Goal: Task Accomplishment & Management: Complete application form

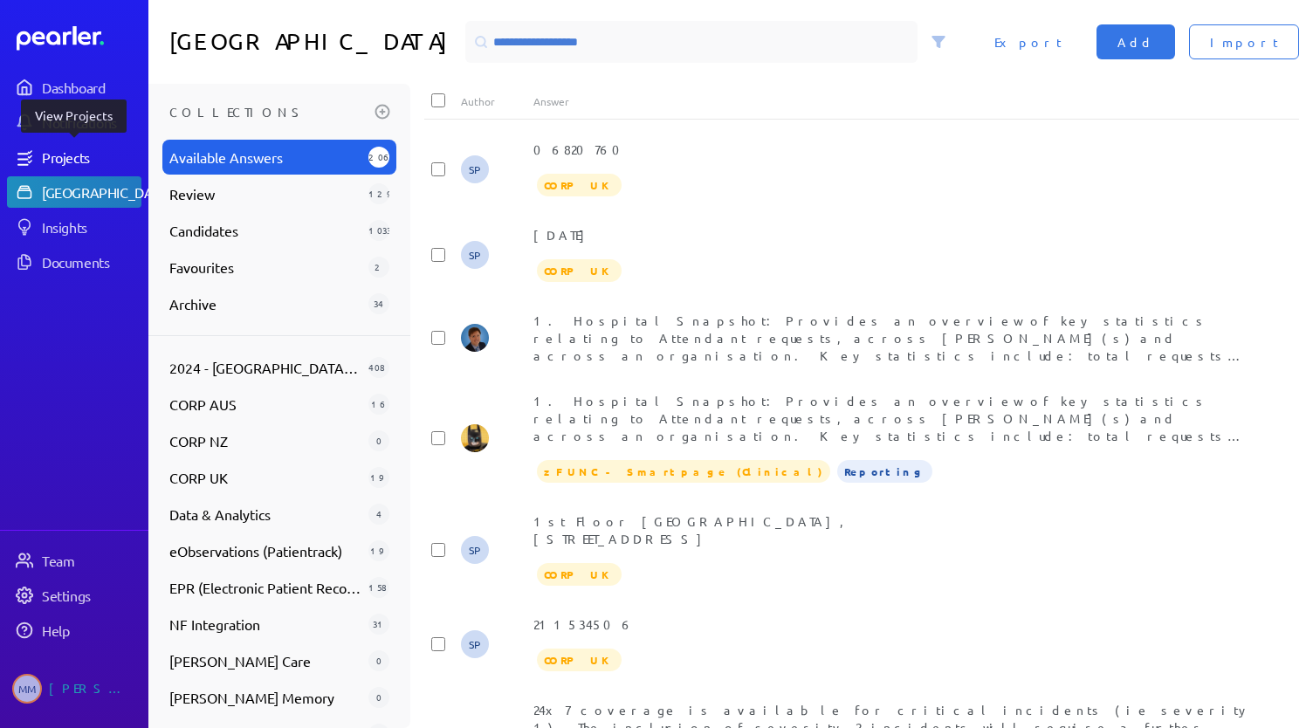
drag, startPoint x: 0, startPoint y: 0, endPoint x: 78, endPoint y: 162, distance: 179.3
click at [78, 162] on div "Projects" at bounding box center [91, 156] width 98 height 17
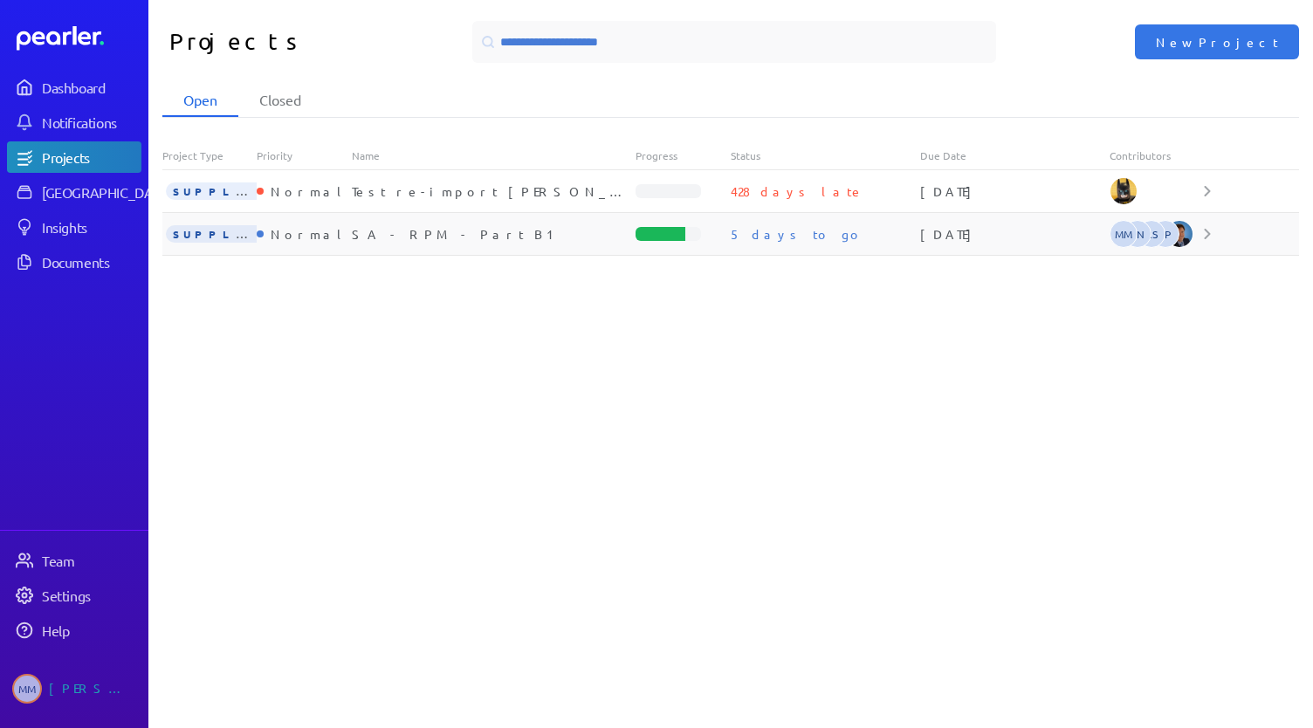
click at [431, 234] on div "SA - RPM - Part B1" at bounding box center [494, 233] width 285 height 17
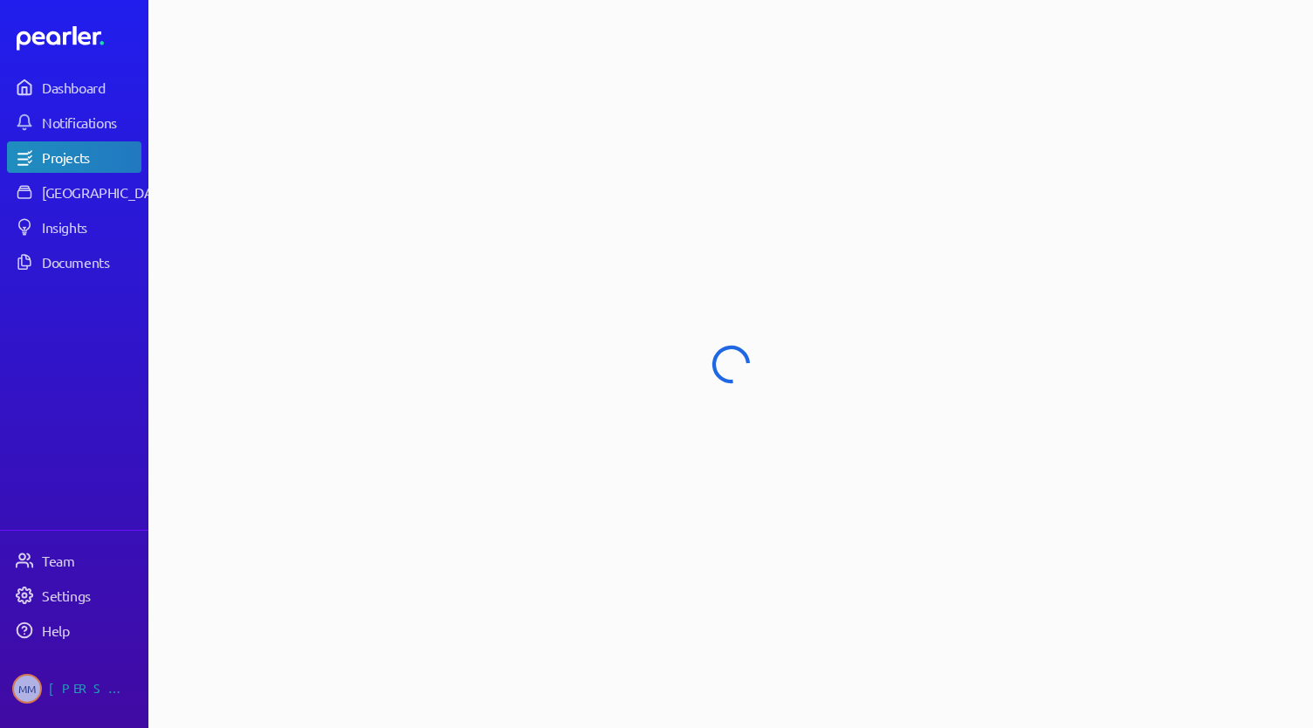
select select "******"
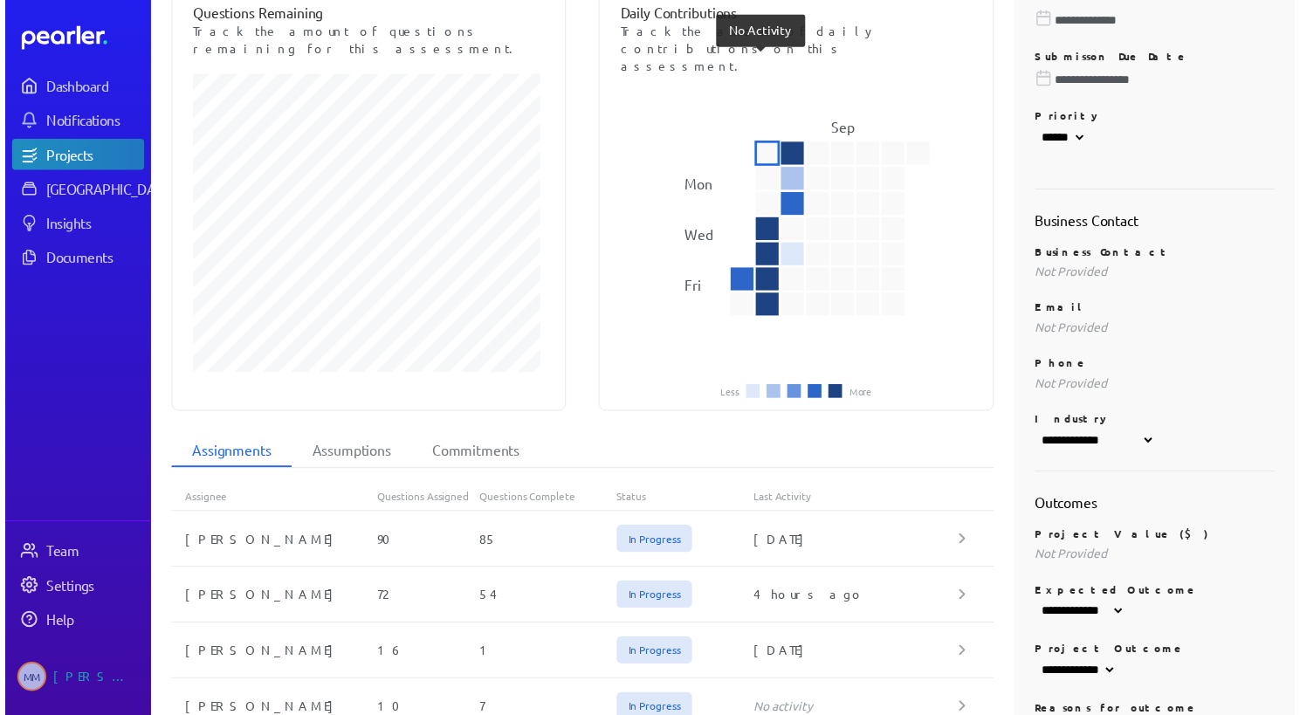
scroll to position [359, 0]
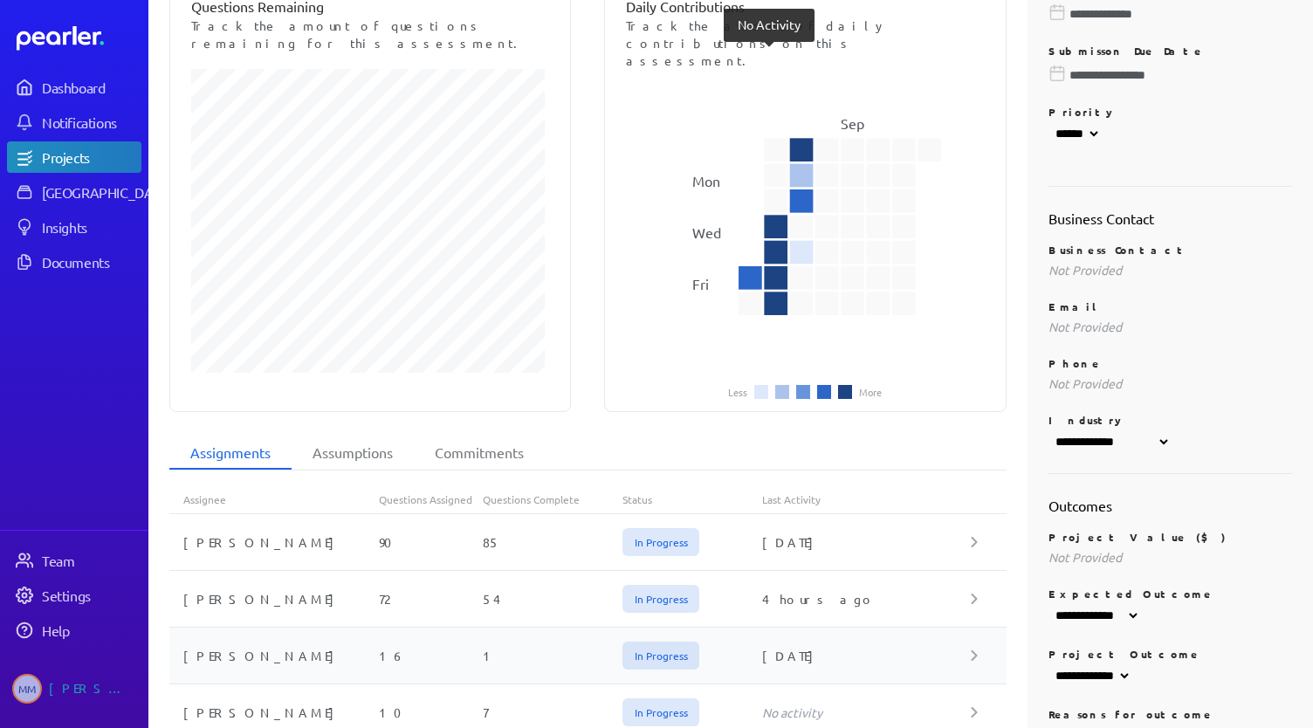
click at [219, 647] on div "[PERSON_NAME]" at bounding box center [274, 655] width 210 height 17
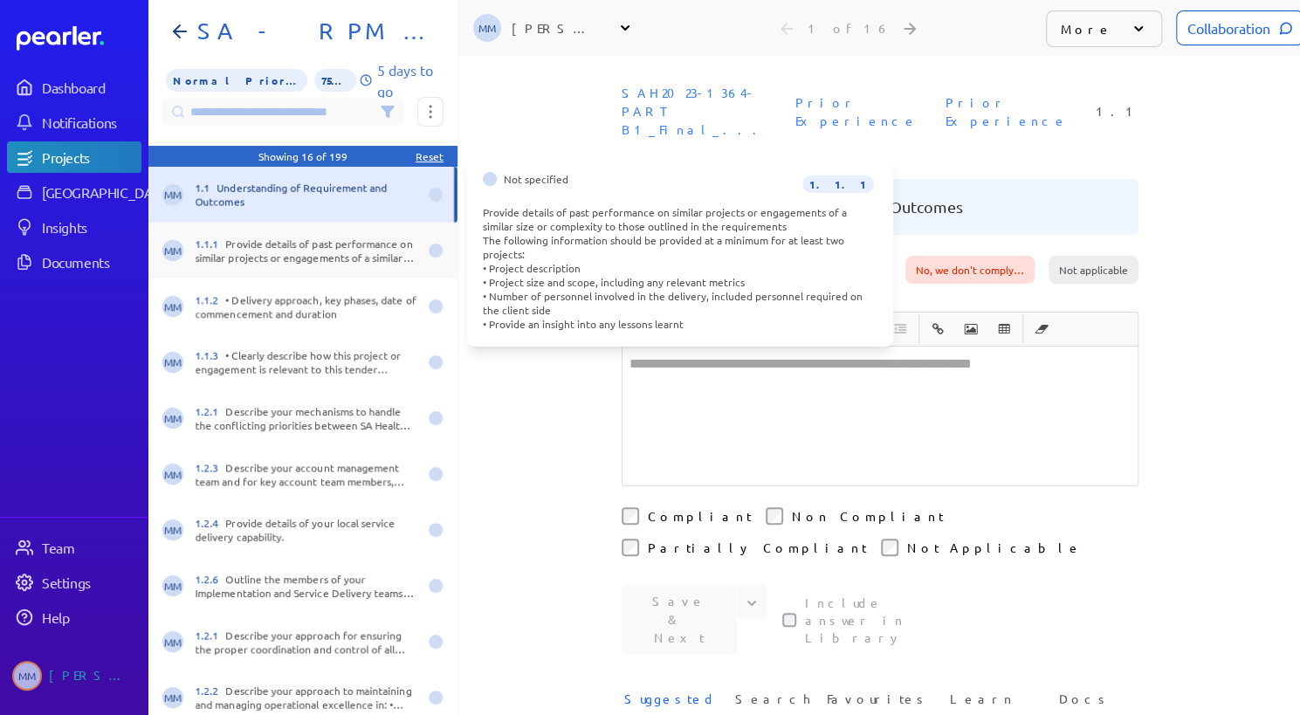
click at [313, 258] on div "1.1.1 Provide details of past performance on similar projects or engagements of…" at bounding box center [307, 251] width 222 height 28
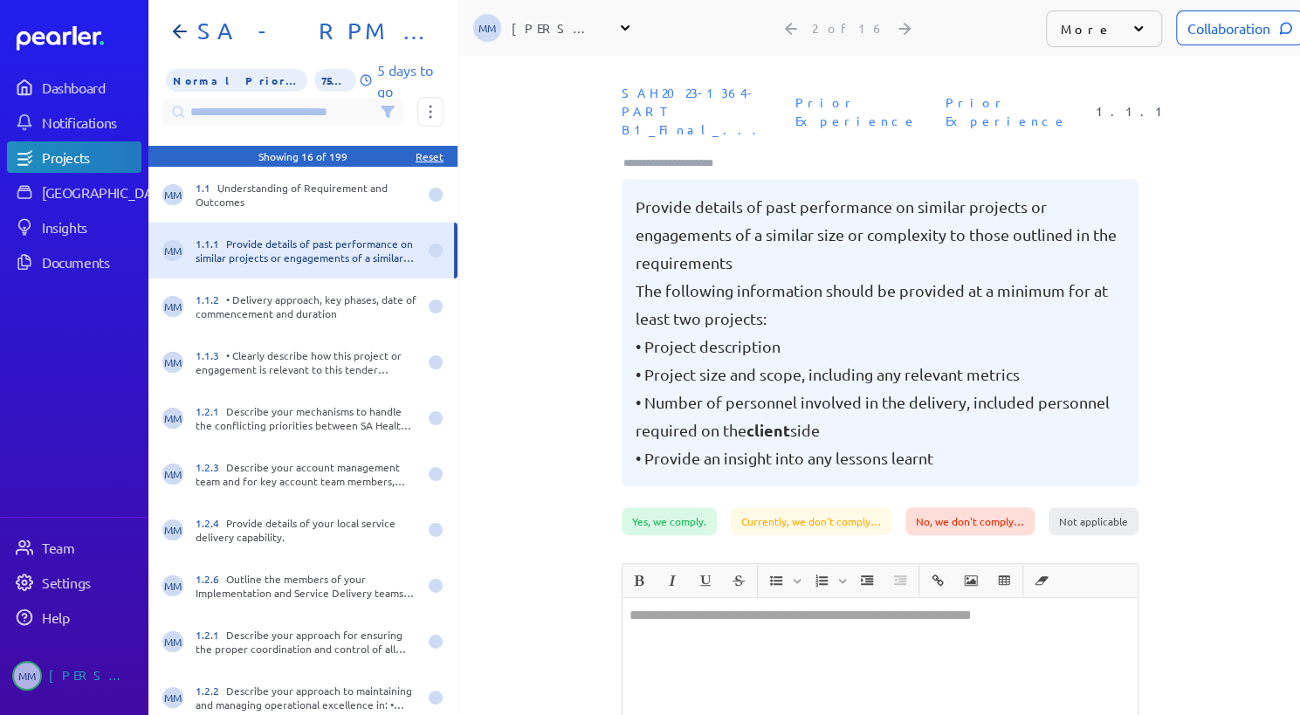
click at [662, 598] on div at bounding box center [880, 667] width 515 height 139
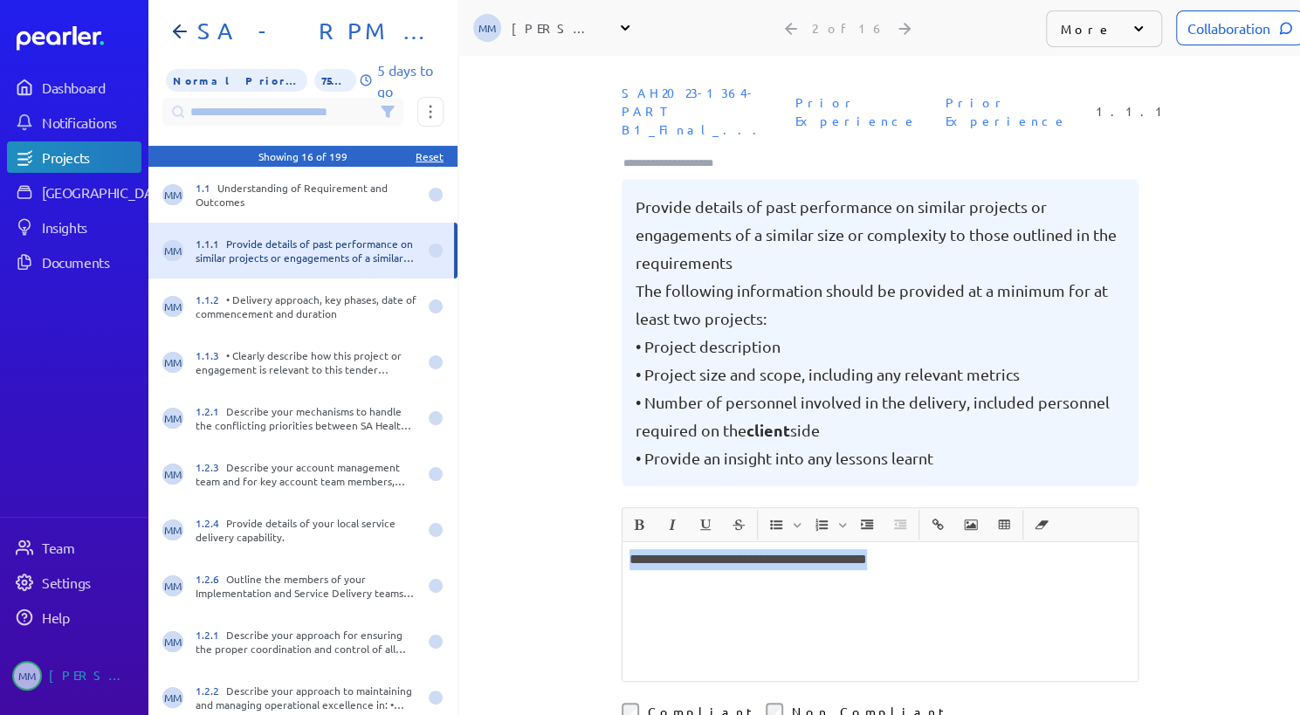
copy p "**********"
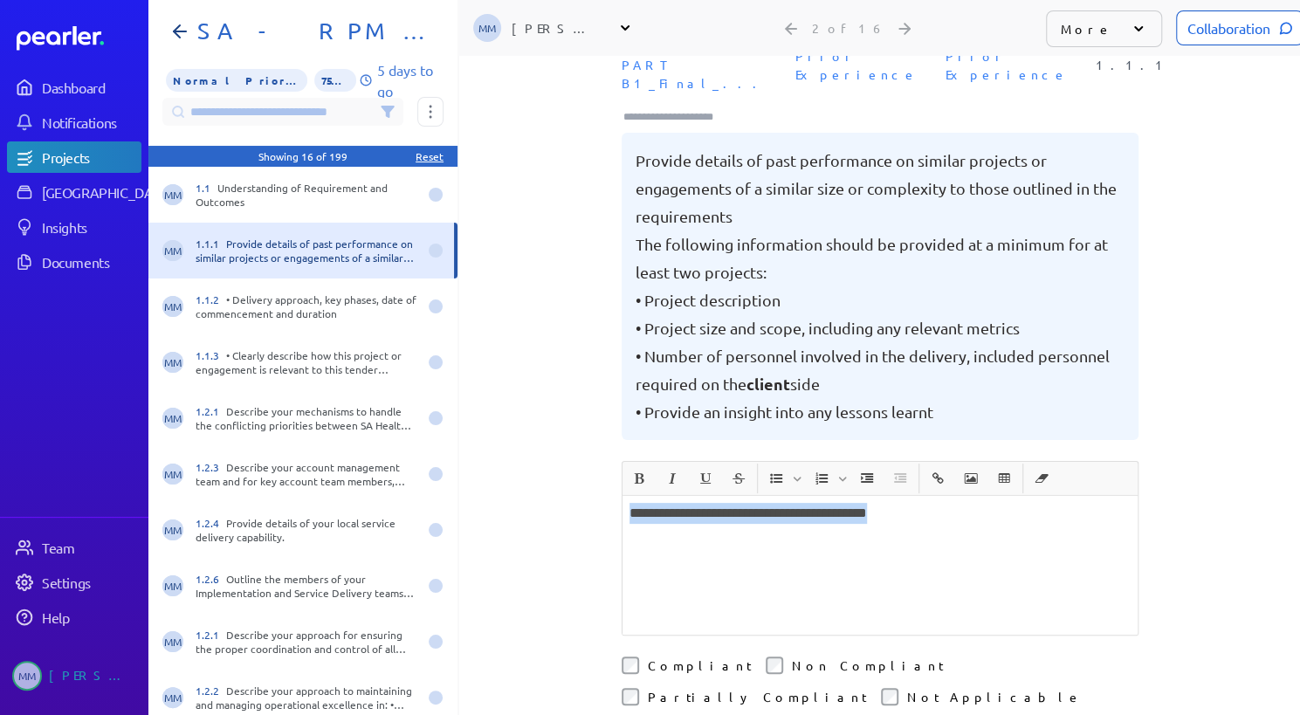
scroll to position [85, 0]
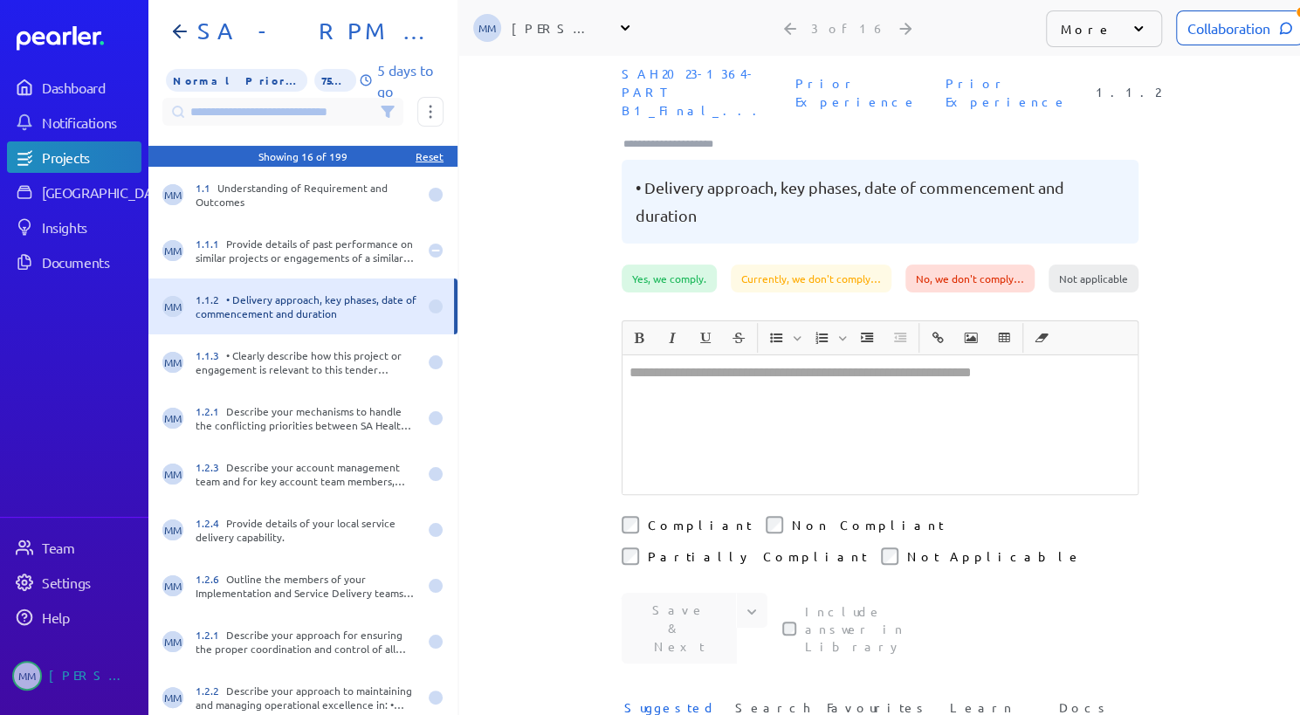
scroll to position [85, 0]
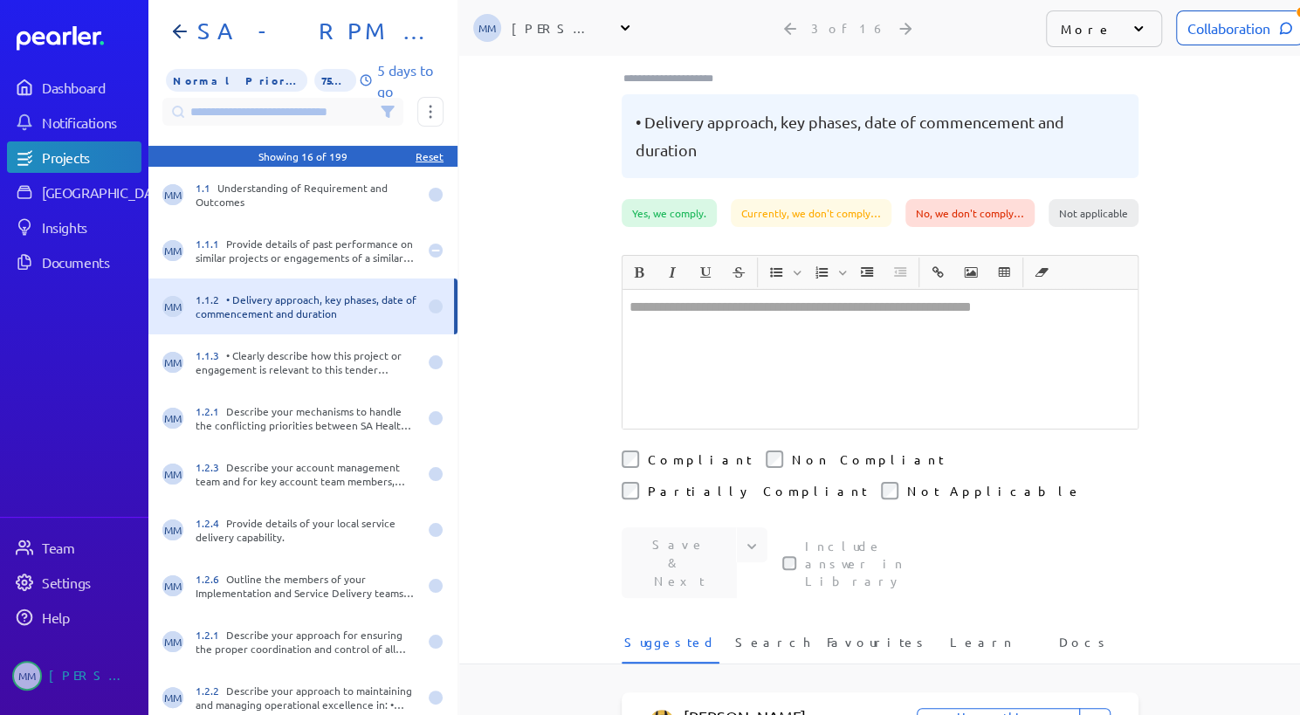
click at [718, 299] on div at bounding box center [880, 359] width 515 height 139
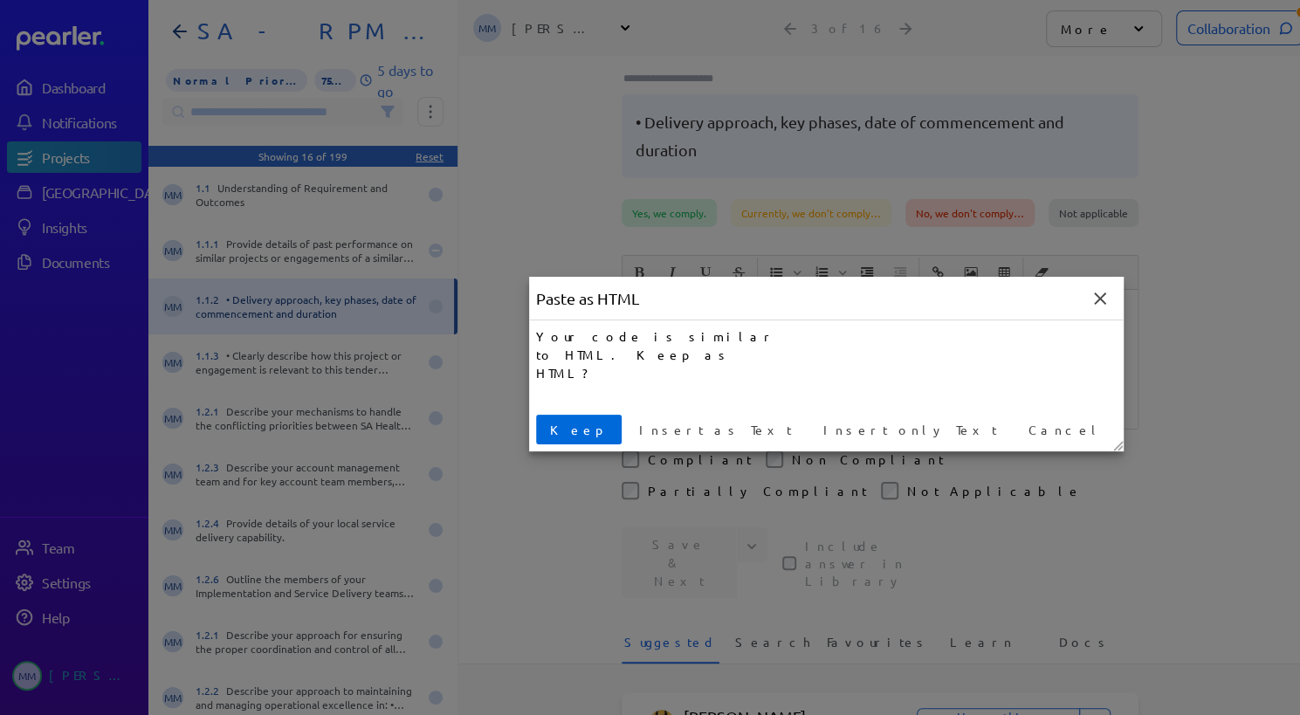
click at [573, 426] on span "Keep" at bounding box center [579, 430] width 72 height 18
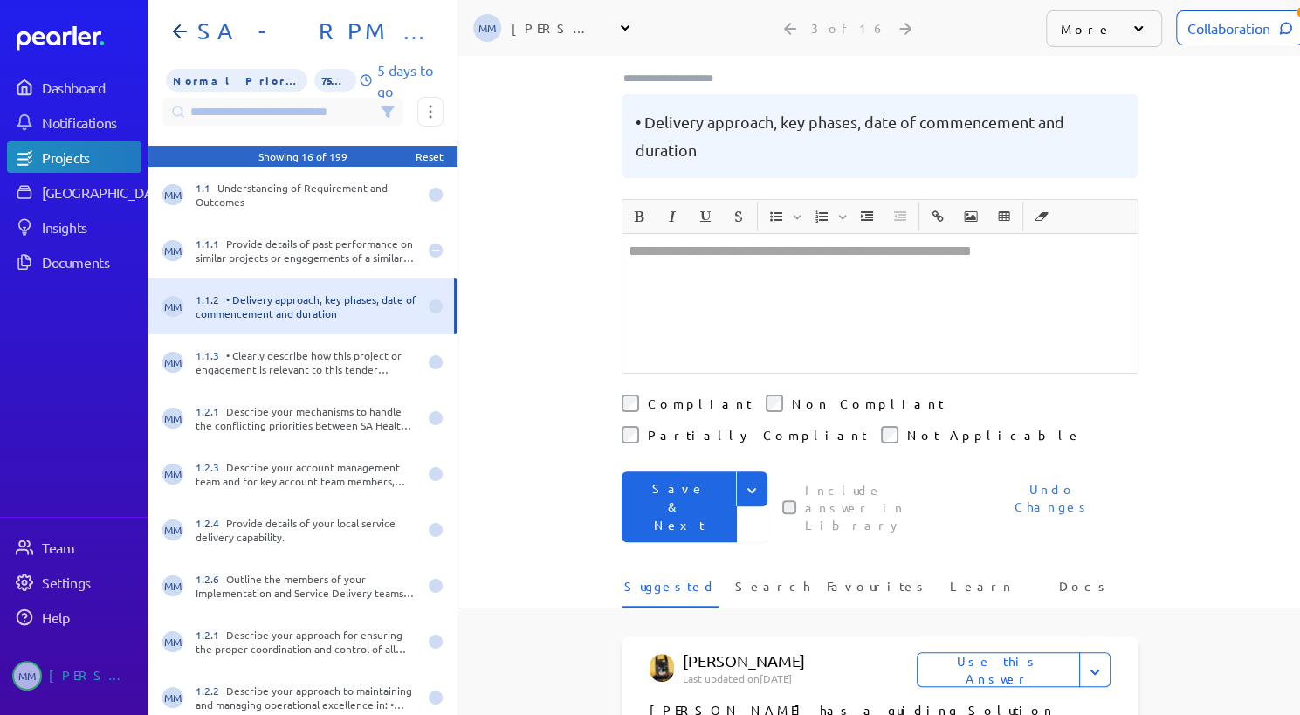
scroll to position [29, 0]
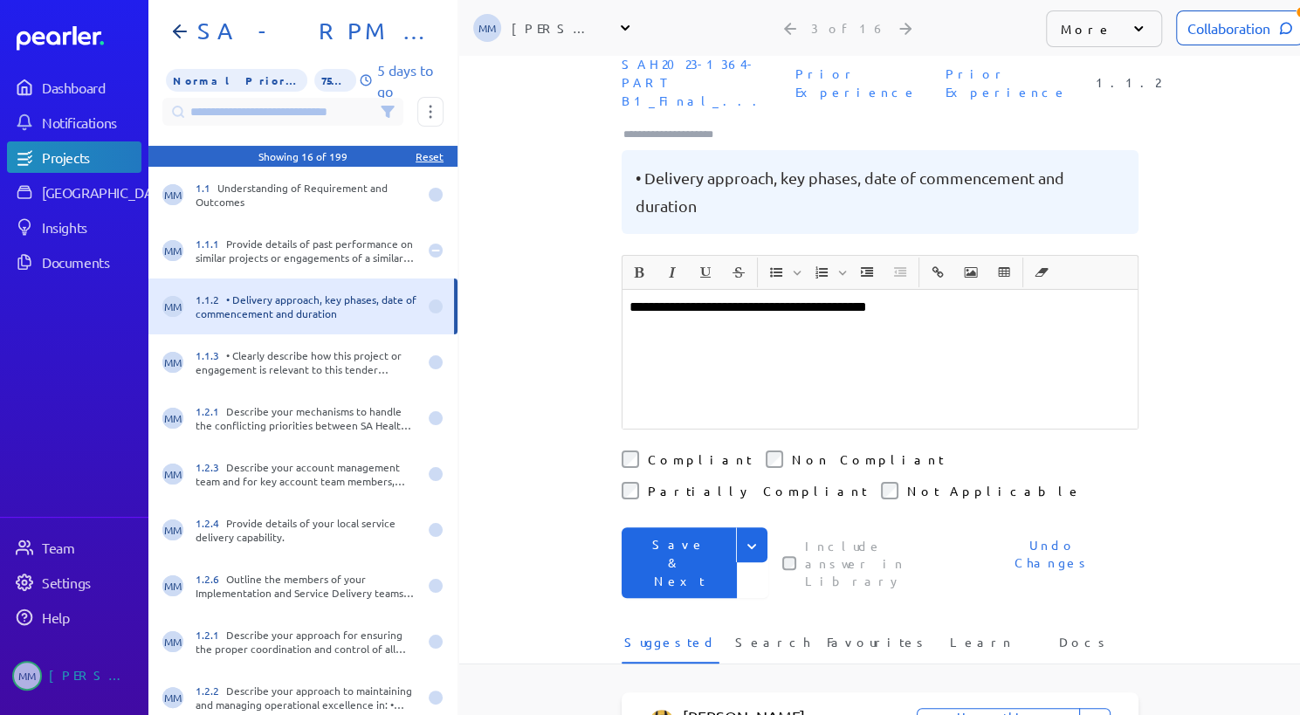
click at [658, 527] on button "Save & Next" at bounding box center [679, 562] width 115 height 71
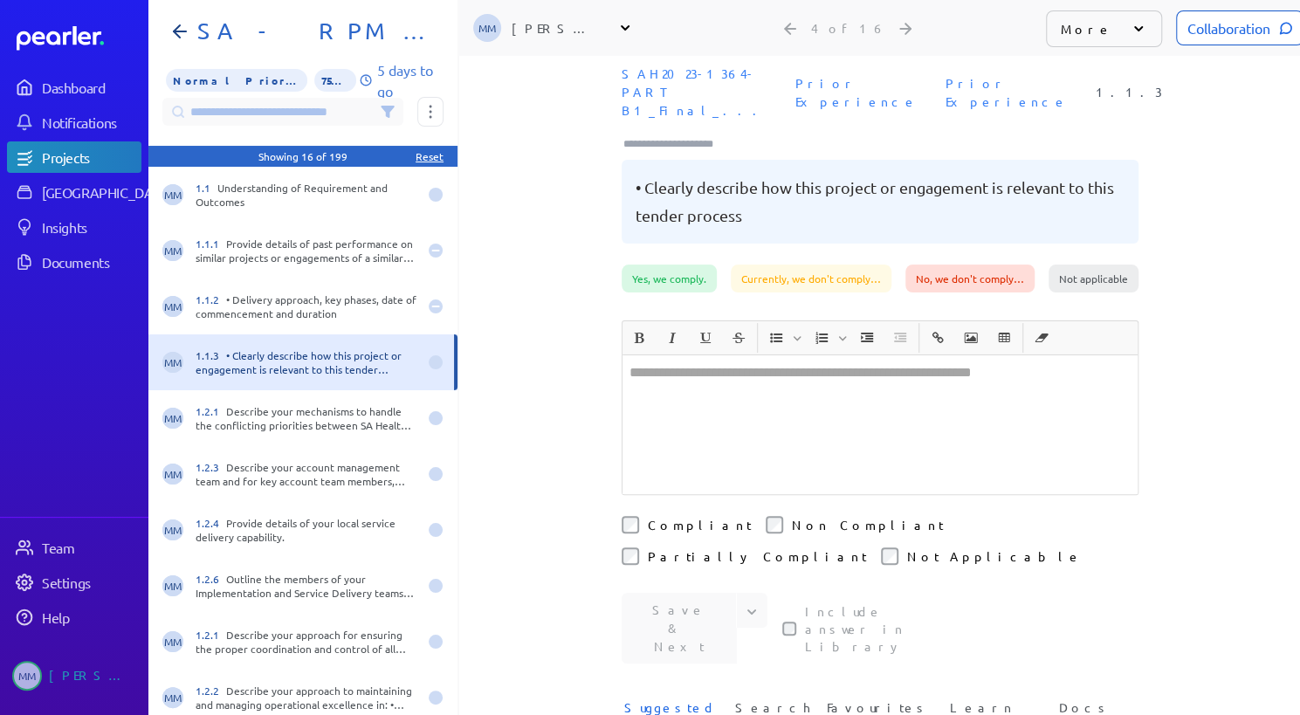
scroll to position [29, 0]
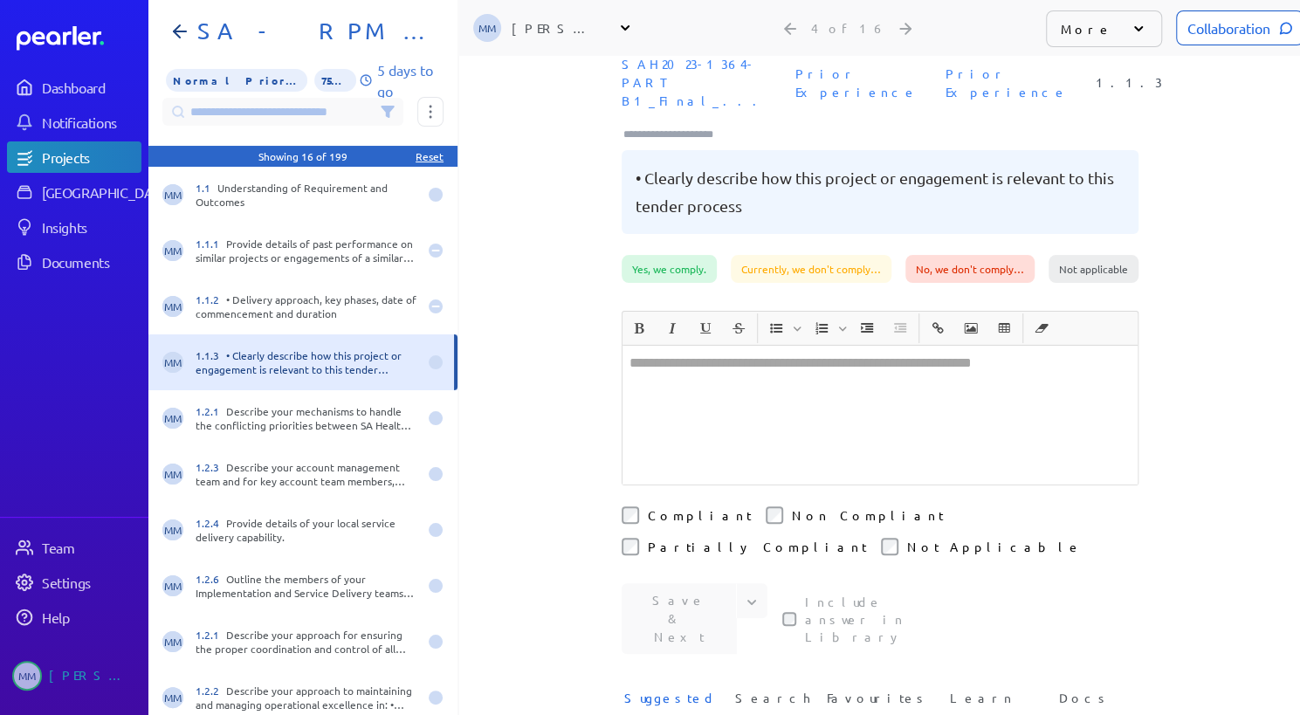
click at [721, 357] on div at bounding box center [880, 415] width 515 height 139
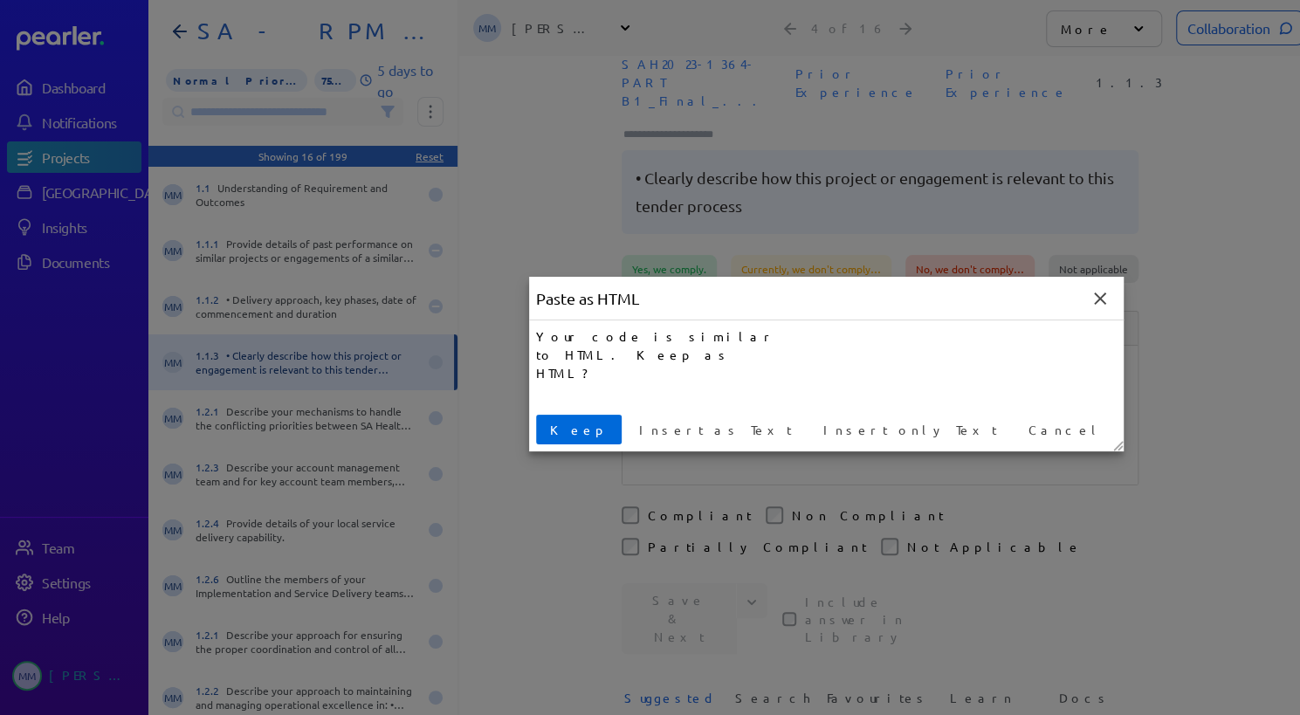
click at [562, 424] on span "Keep" at bounding box center [579, 430] width 72 height 18
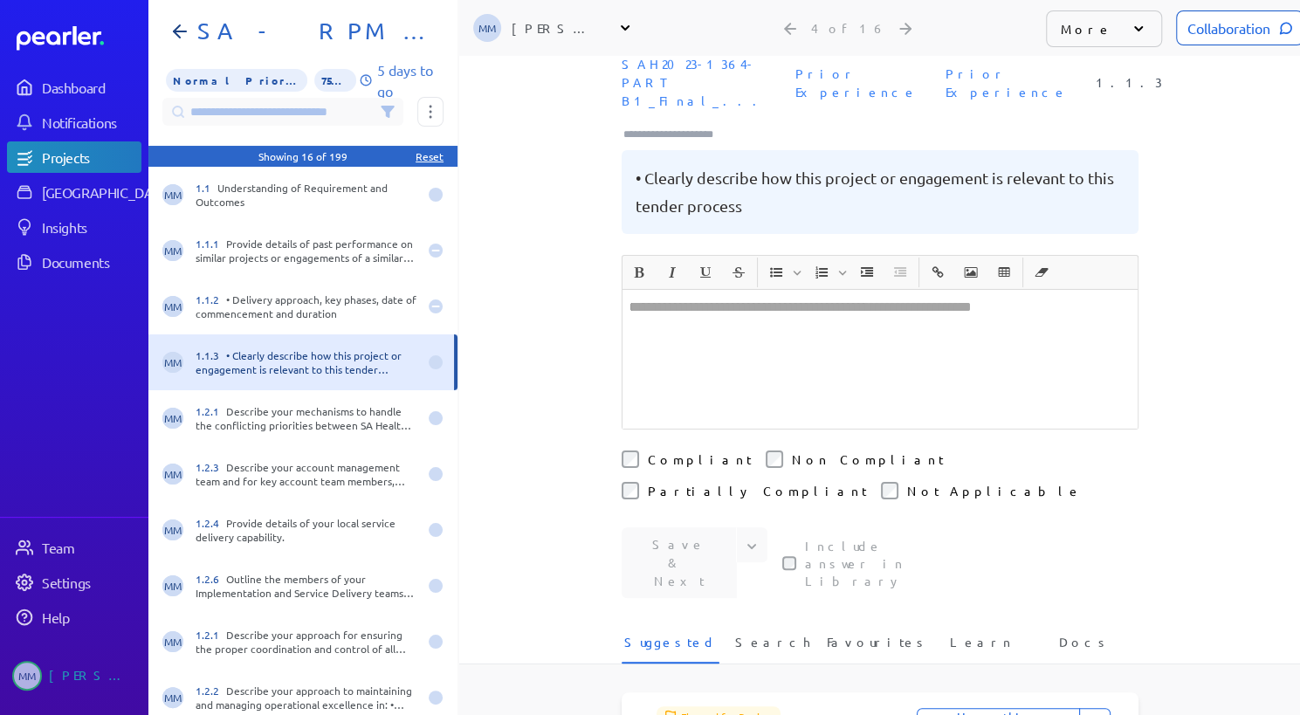
scroll to position [0, 0]
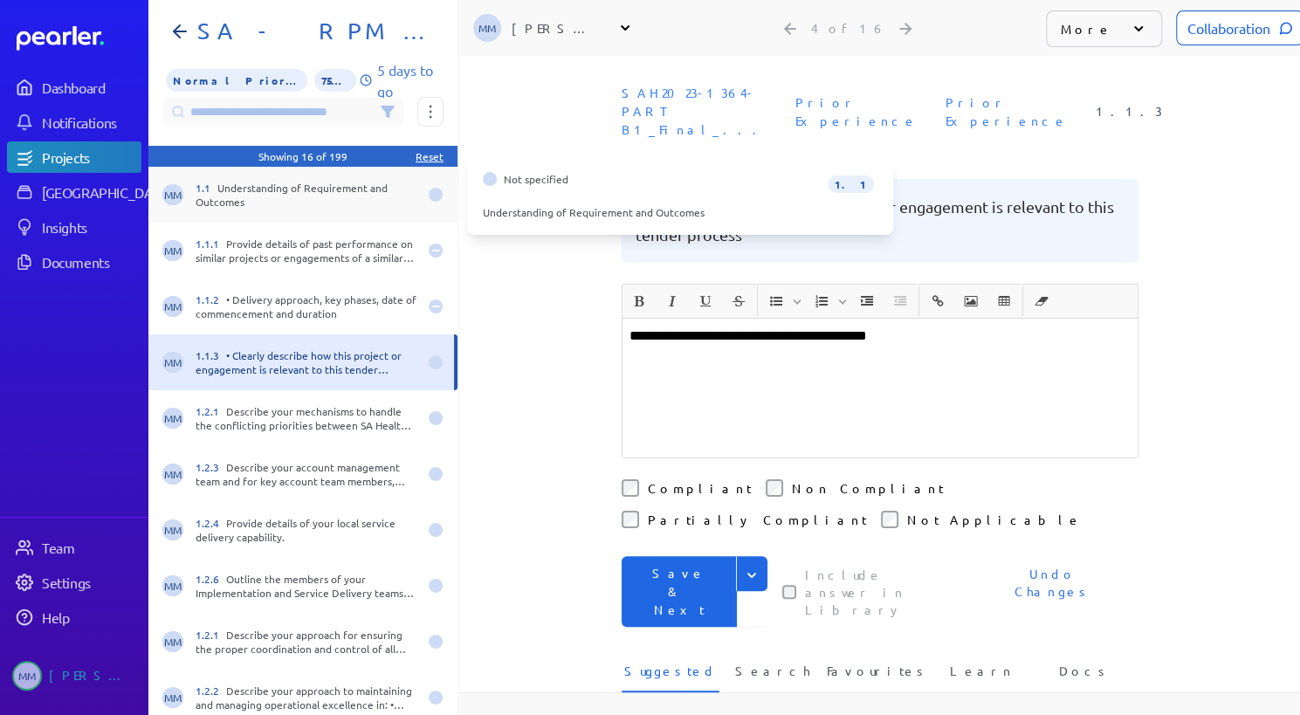
click at [326, 193] on div "1.1 Understanding of Requirement and Outcomes" at bounding box center [307, 195] width 222 height 28
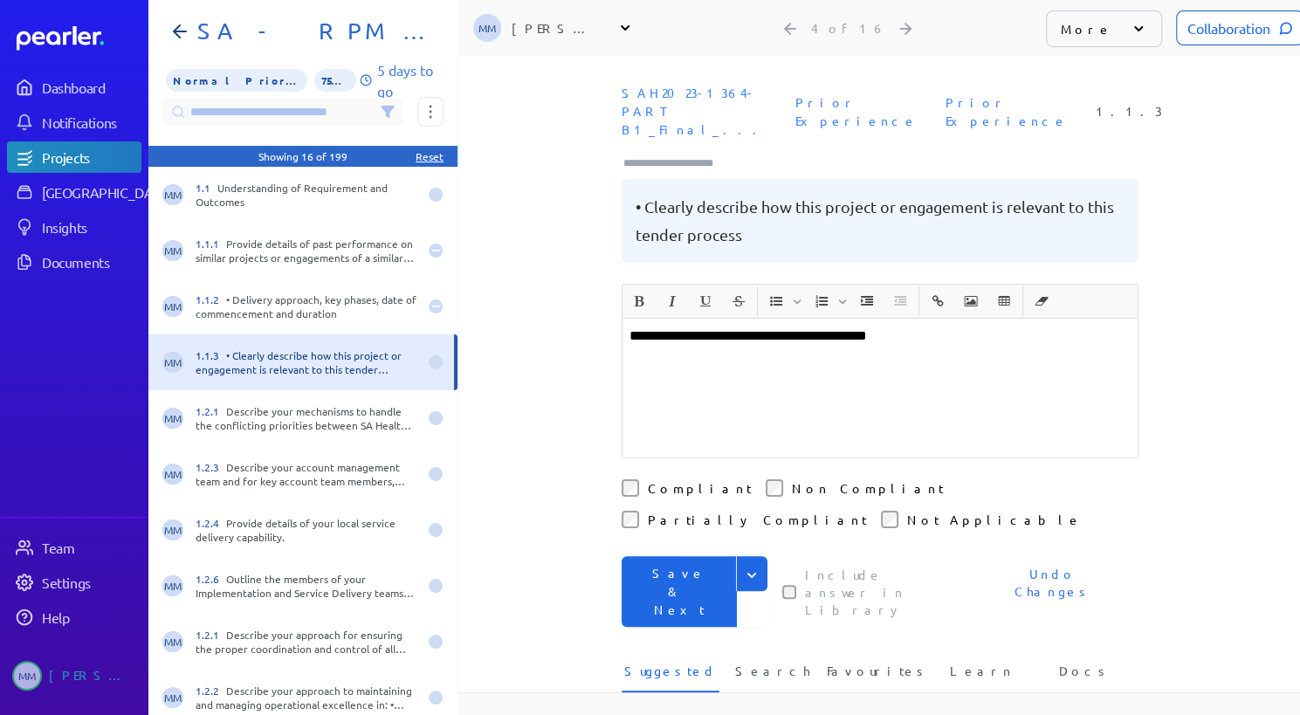
click at [685, 556] on button "Save & Next" at bounding box center [679, 591] width 115 height 71
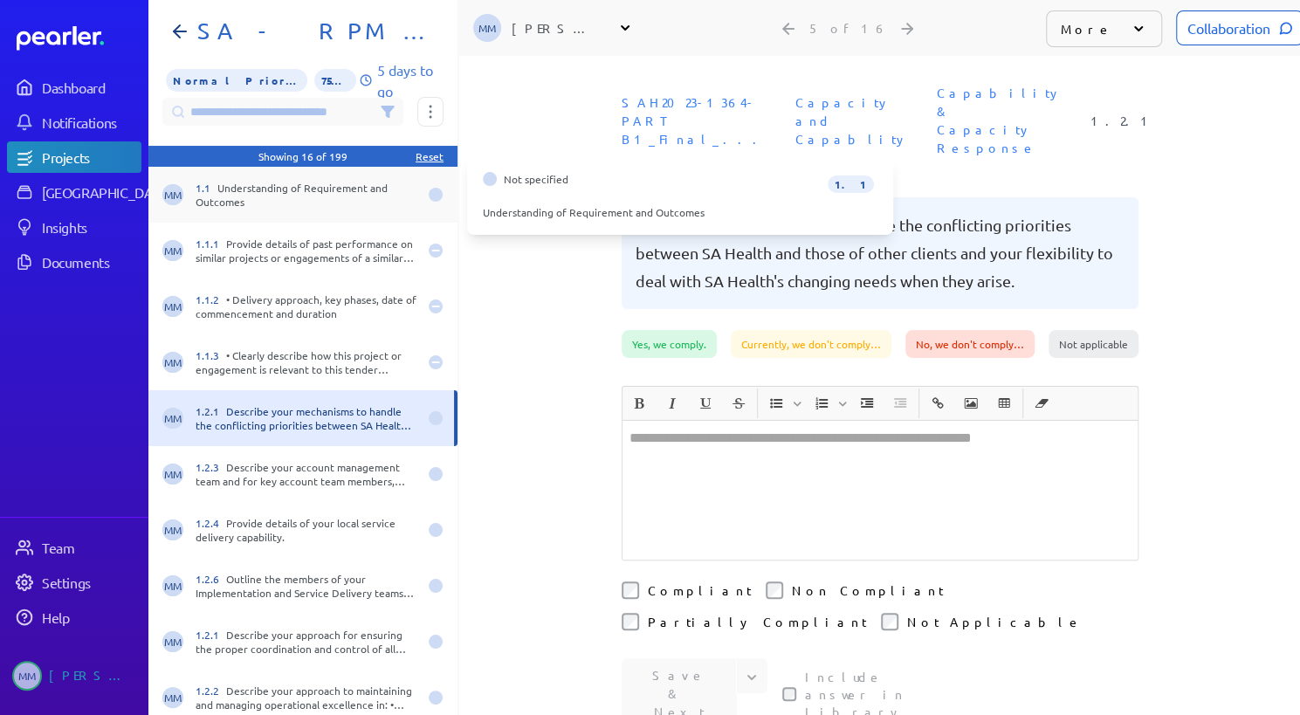
click at [278, 205] on div "1.1 Understanding of Requirement and Outcomes" at bounding box center [307, 195] width 222 height 28
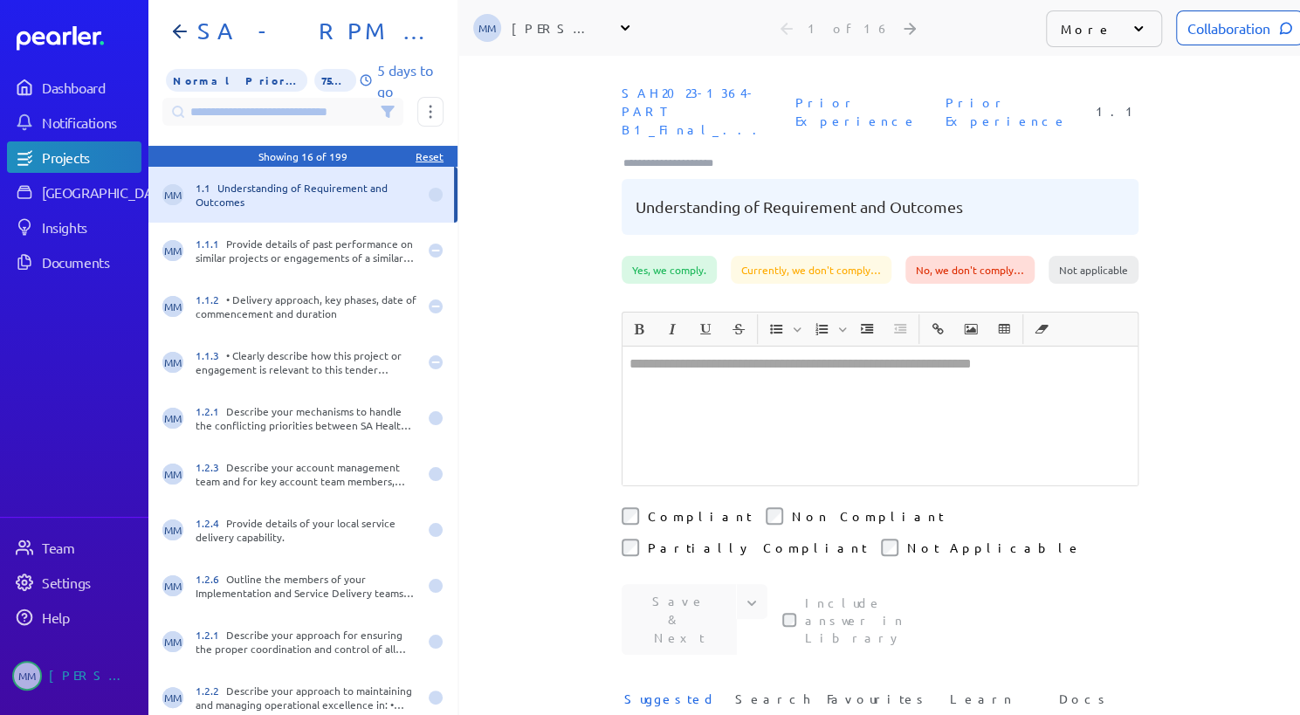
click at [699, 347] on div at bounding box center [880, 416] width 515 height 139
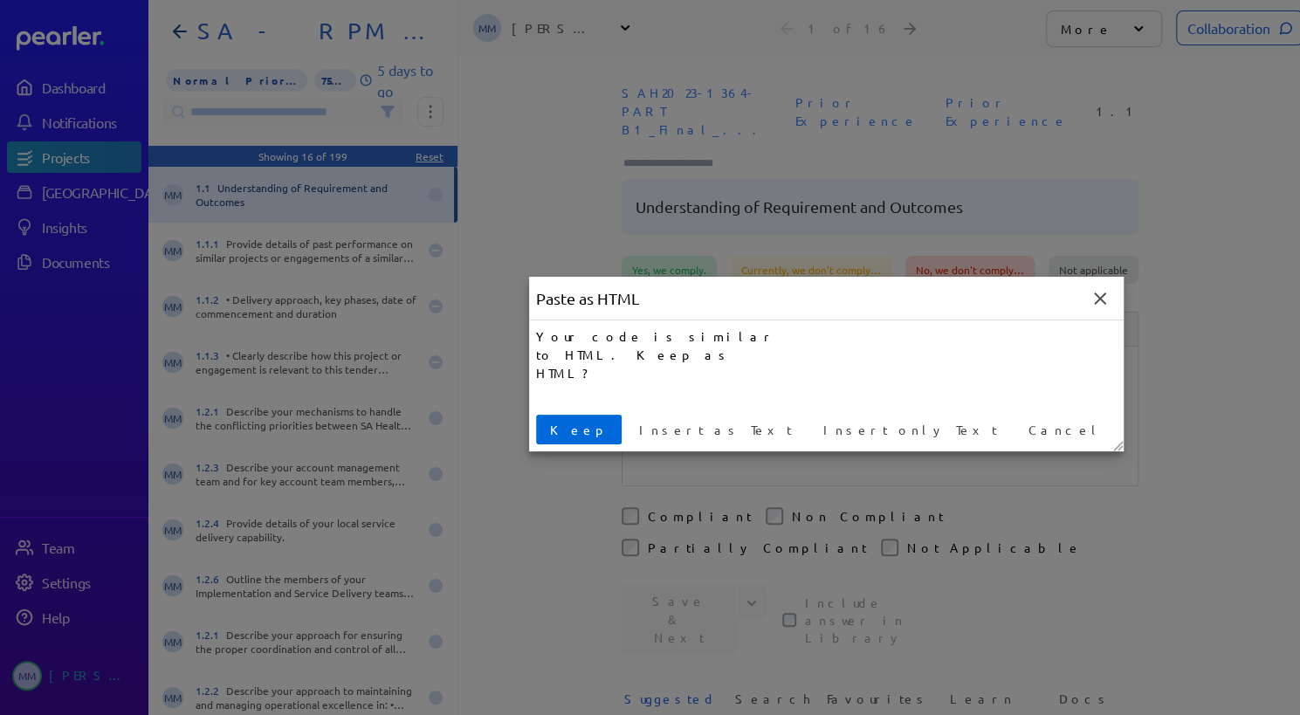
click at [565, 426] on span "Keep" at bounding box center [579, 430] width 72 height 18
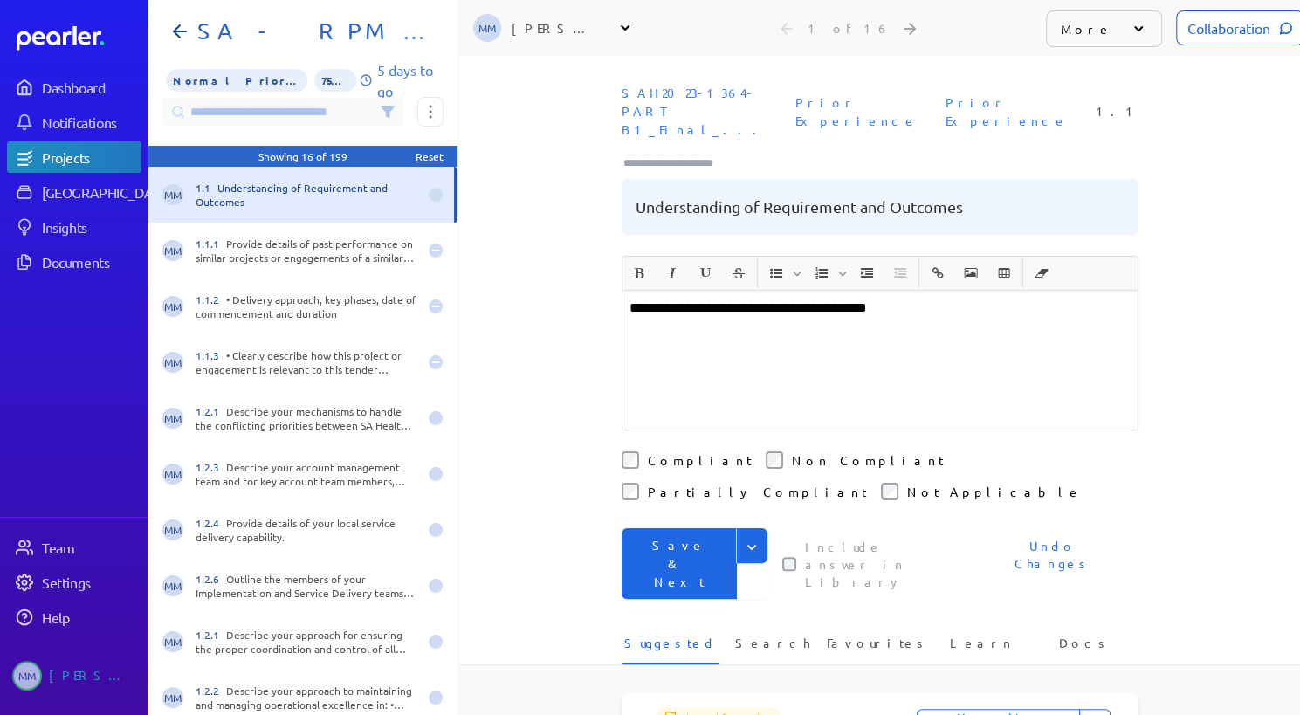
click at [694, 528] on button "Save & Next" at bounding box center [679, 563] width 115 height 71
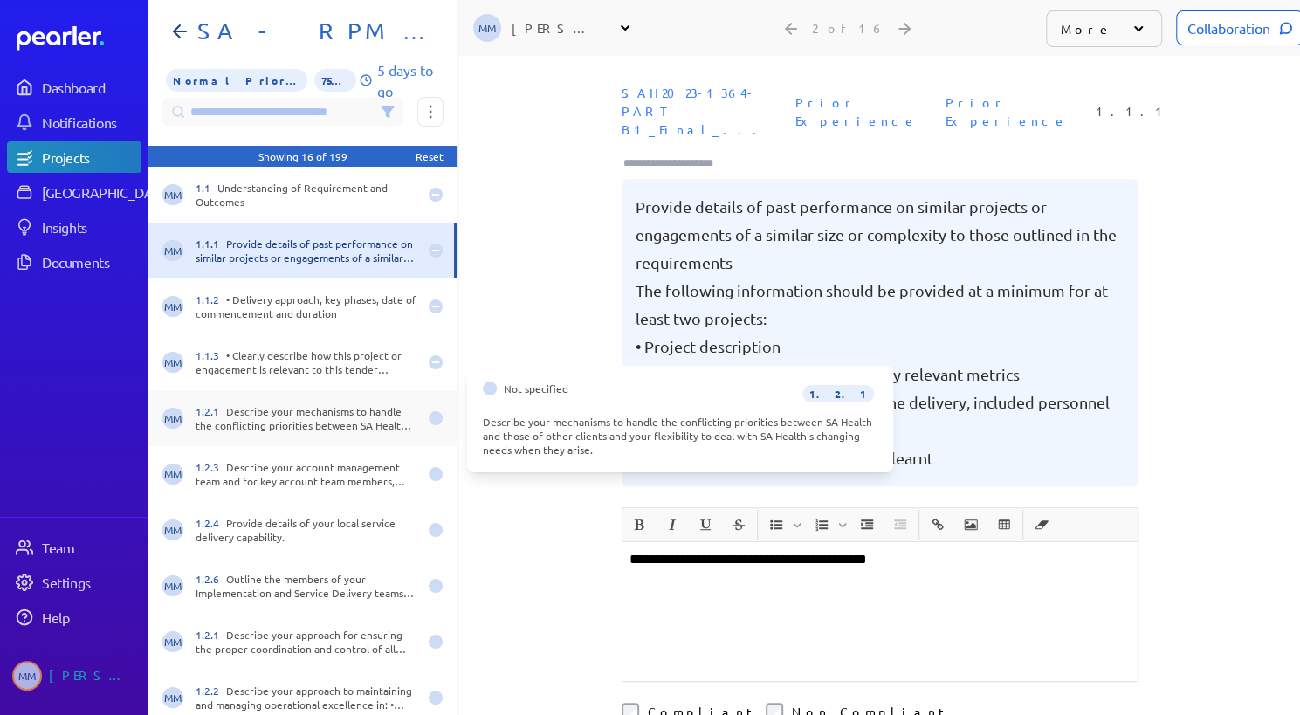
click at [325, 412] on div "1.2.1 Describe your mechanisms to handle the conflicting priorities between SA …" at bounding box center [307, 418] width 222 height 28
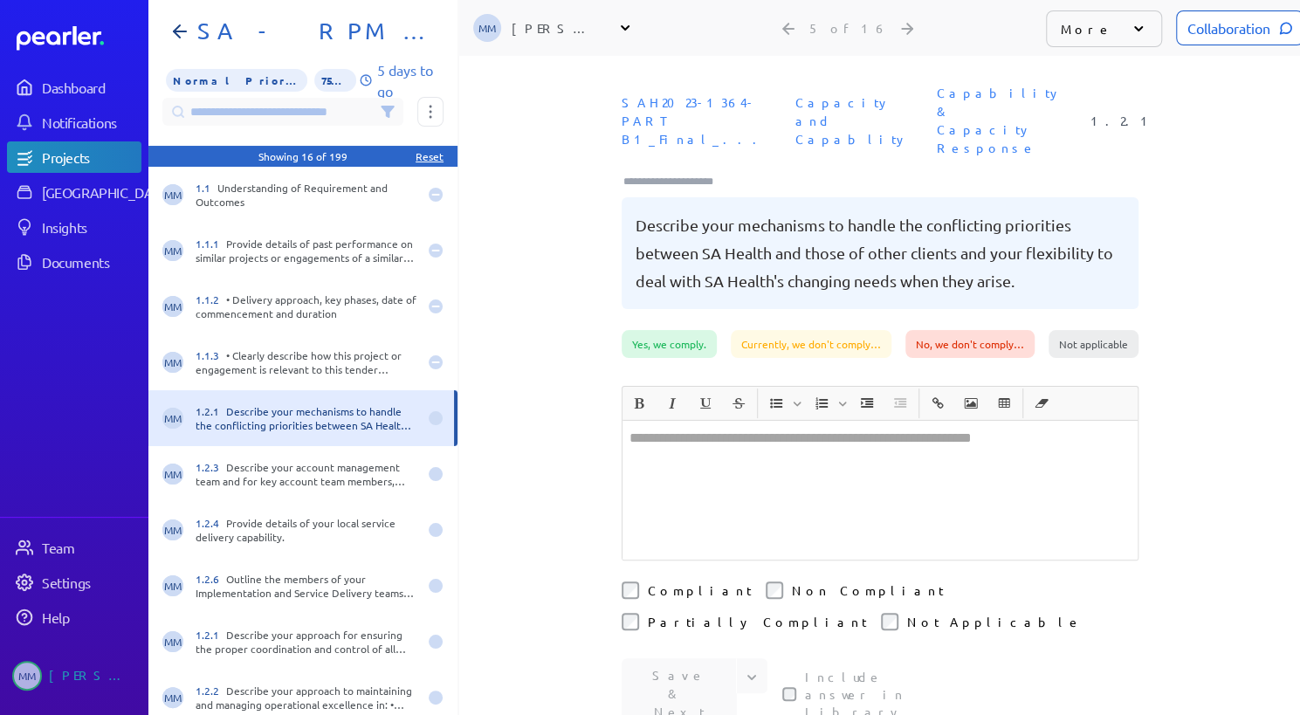
click at [679, 421] on div at bounding box center [880, 490] width 515 height 139
